Goal: Navigation & Orientation: Find specific page/section

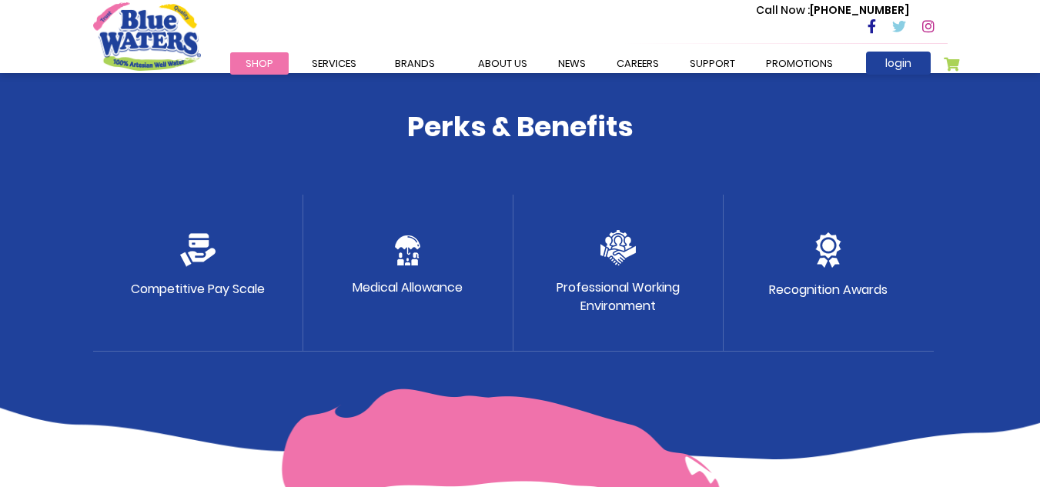
scroll to position [809, 0]
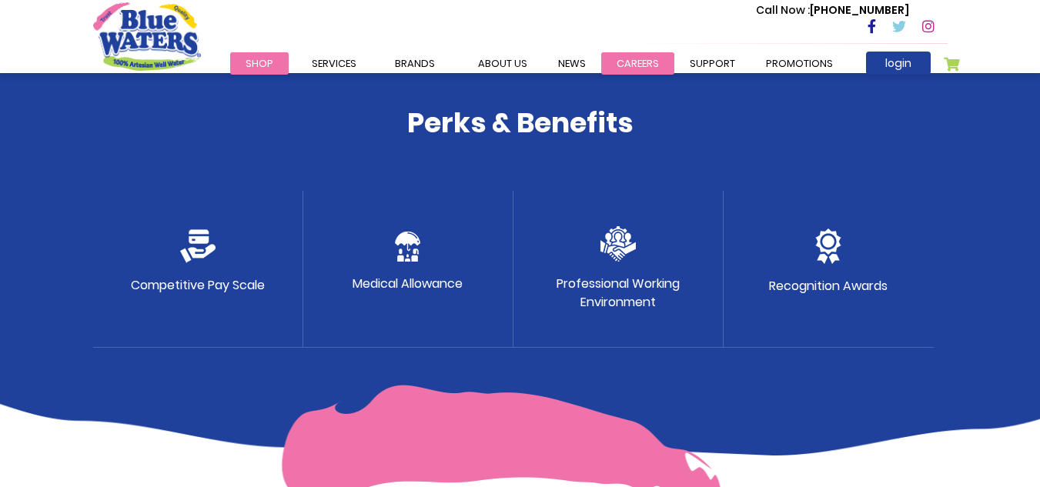
click at [626, 58] on link "careers" at bounding box center [637, 63] width 73 height 22
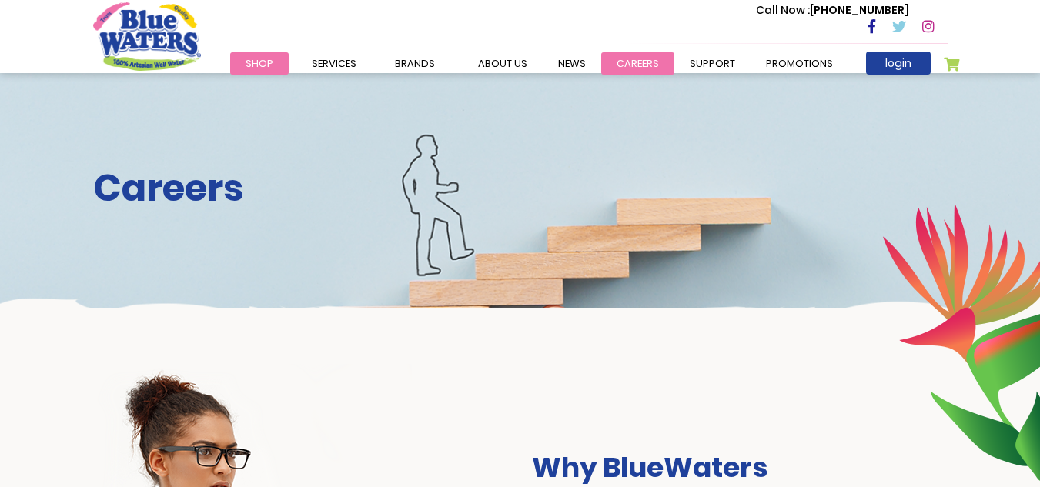
click at [601, 59] on link "careers" at bounding box center [637, 63] width 73 height 22
click at [640, 64] on link "careers" at bounding box center [637, 63] width 73 height 22
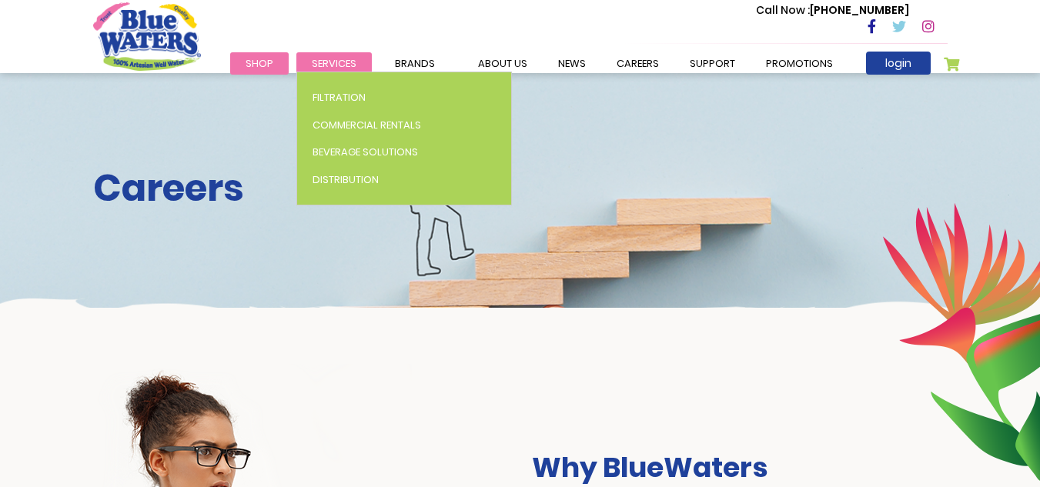
click at [332, 62] on span "Services" at bounding box center [334, 63] width 45 height 15
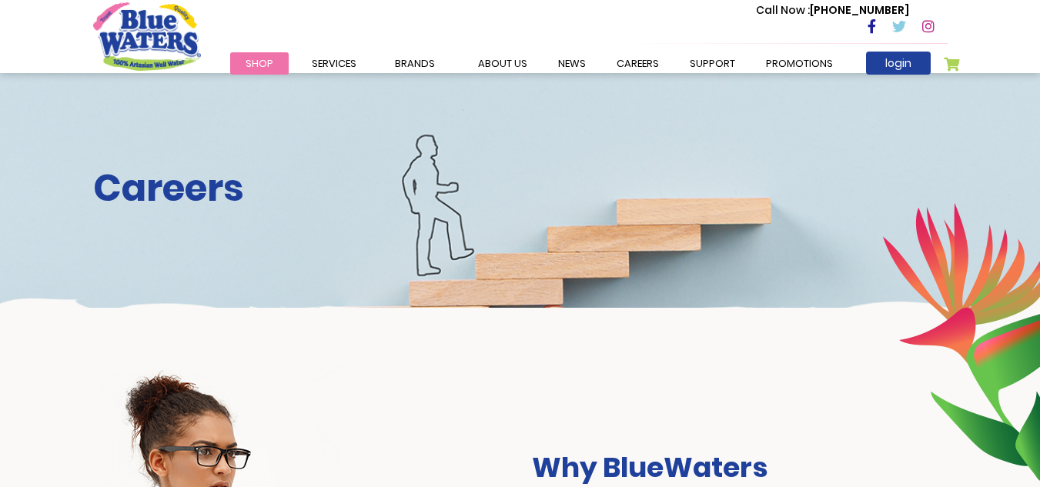
click at [398, 43] on div "Call Now : [PHONE_NUMBER]" at bounding box center [585, 27] width 723 height 53
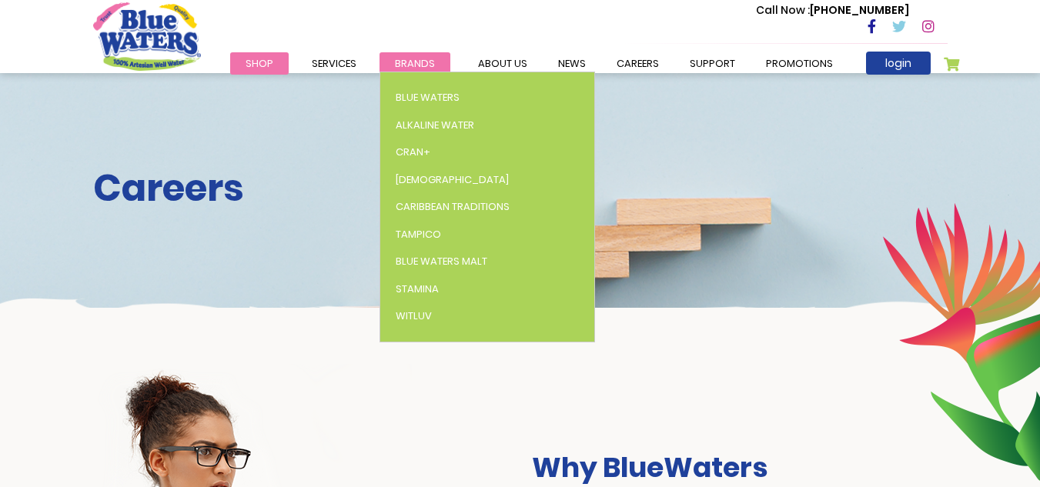
click at [402, 53] on link "Brands" at bounding box center [414, 63] width 71 height 22
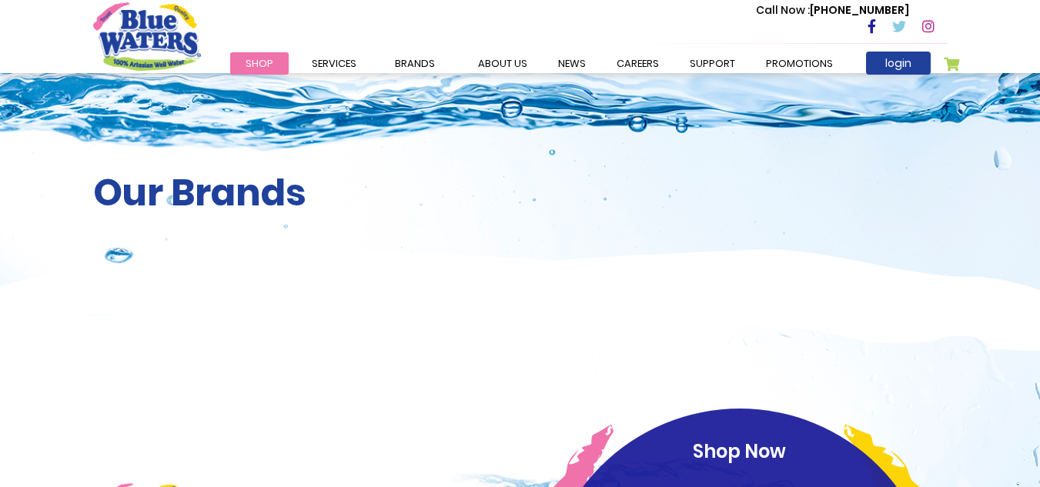
click at [616, 60] on link "careers" at bounding box center [637, 63] width 73 height 22
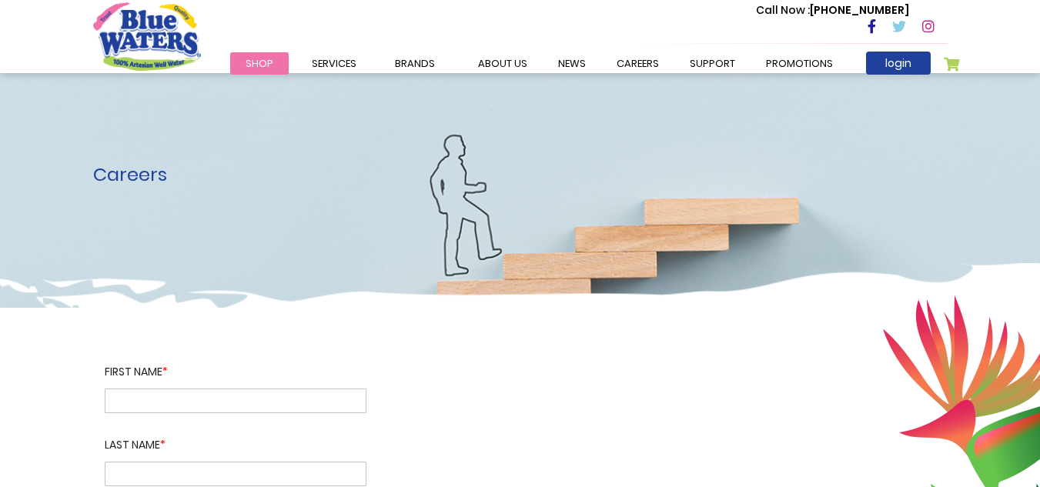
drag, startPoint x: 1050, startPoint y: 59, endPoint x: 1041, endPoint y: 25, distance: 35.8
click at [1039, 25] on html "The store will not work correctly in the case when cookies are disabled. Toggle…" at bounding box center [520, 243] width 1040 height 487
